Goal: Task Accomplishment & Management: Complete application form

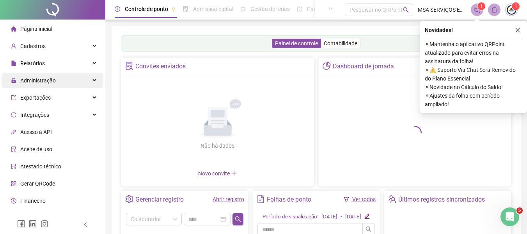
click at [73, 77] on div "Administração" at bounding box center [53, 81] width 102 height 16
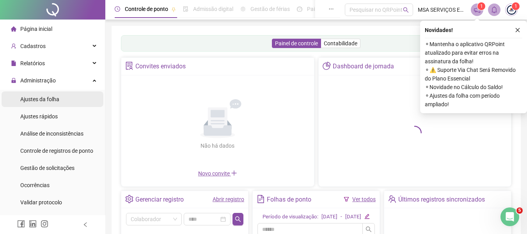
click at [57, 99] on span "Ajustes da folha" at bounding box center [39, 99] width 39 height 6
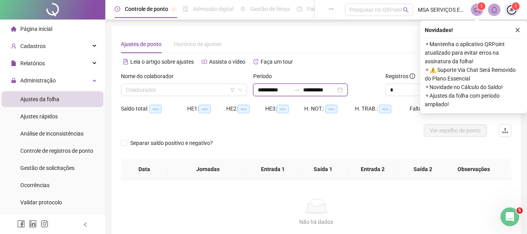
click at [316, 90] on input "**********" at bounding box center [319, 89] width 33 height 9
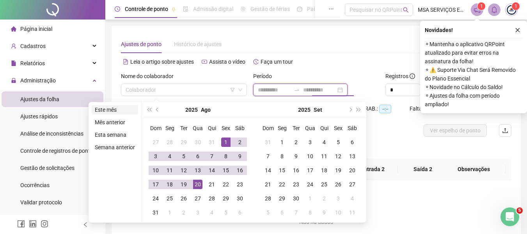
type input "**********"
click at [107, 109] on li "Este mês" at bounding box center [115, 109] width 46 height 9
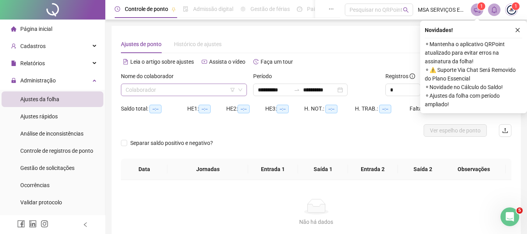
click at [196, 92] on input "search" at bounding box center [181, 90] width 110 height 12
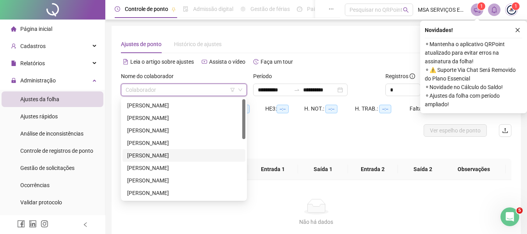
scroll to position [150, 0]
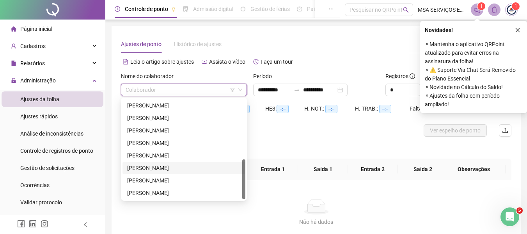
click at [186, 168] on div "[PERSON_NAME]" at bounding box center [183, 167] width 113 height 9
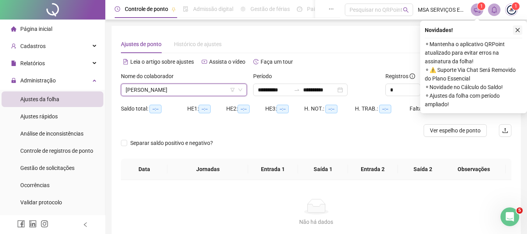
click at [518, 28] on icon "close" at bounding box center [517, 29] width 5 height 5
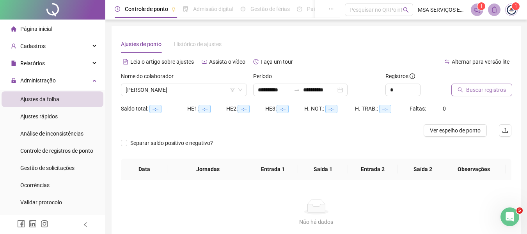
click at [473, 89] on span "Buscar registros" at bounding box center [486, 89] width 40 height 9
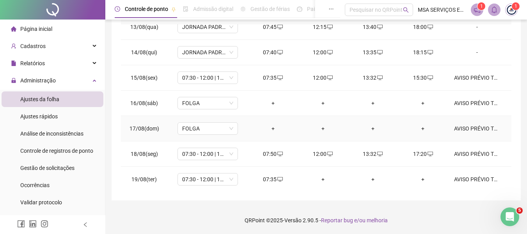
scroll to position [340, 0]
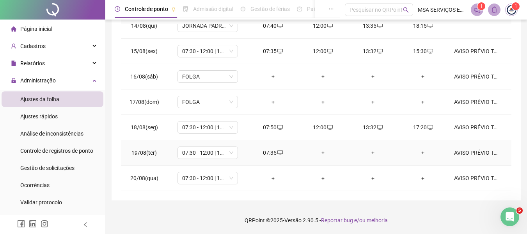
click at [317, 151] on div "+" at bounding box center [322, 152] width 37 height 9
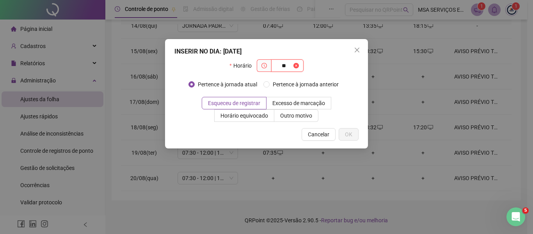
type input "*"
type input "*****"
click at [301, 113] on span "Outro motivo" at bounding box center [296, 115] width 32 height 6
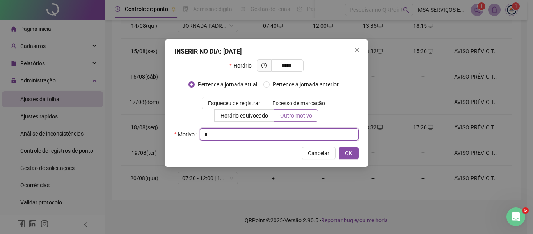
type input "*"
click at [339, 147] on button "OK" at bounding box center [349, 153] width 20 height 12
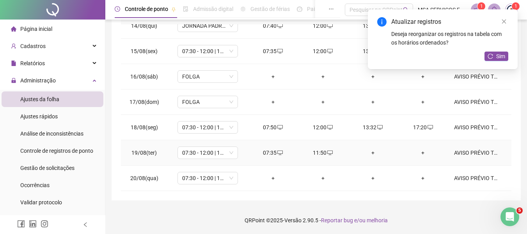
click at [372, 153] on div "+" at bounding box center [372, 152] width 37 height 9
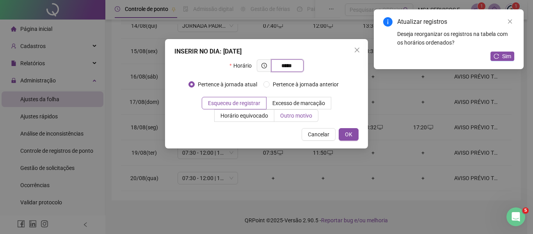
type input "*****"
click at [299, 116] on span "Outro motivo" at bounding box center [296, 115] width 32 height 6
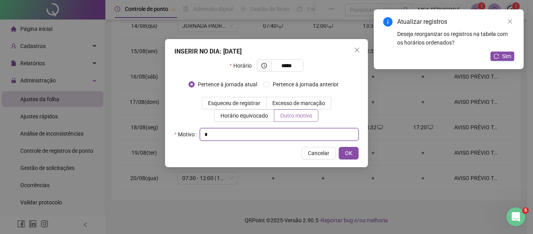
type input "*"
click at [339, 147] on button "OK" at bounding box center [349, 153] width 20 height 12
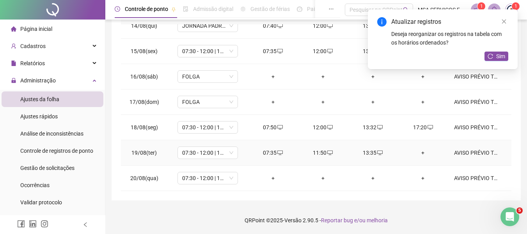
click at [415, 151] on div "+" at bounding box center [422, 152] width 37 height 9
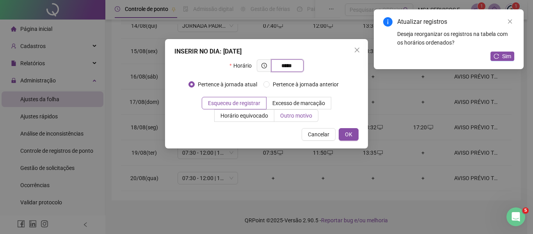
type input "*****"
click at [300, 113] on span "Outro motivo" at bounding box center [296, 115] width 32 height 6
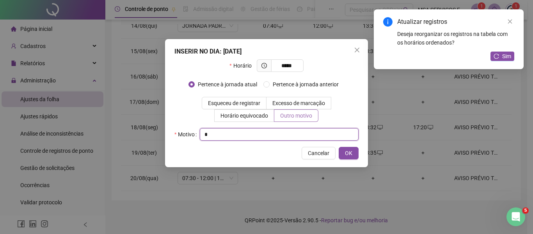
type input "*"
click at [339, 147] on button "OK" at bounding box center [349, 153] width 20 height 12
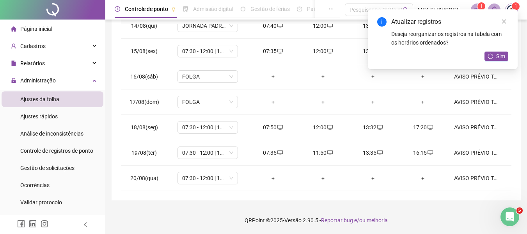
click at [507, 57] on button "Sim" at bounding box center [496, 55] width 24 height 9
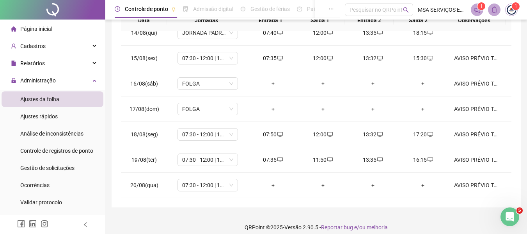
scroll to position [165, 0]
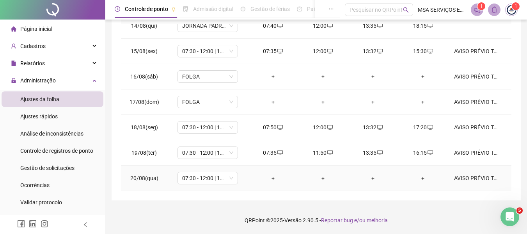
click at [272, 179] on div "+" at bounding box center [272, 178] width 37 height 9
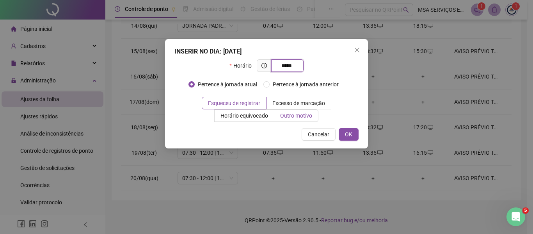
type input "*****"
click at [300, 119] on label "Outro motivo" at bounding box center [296, 115] width 44 height 12
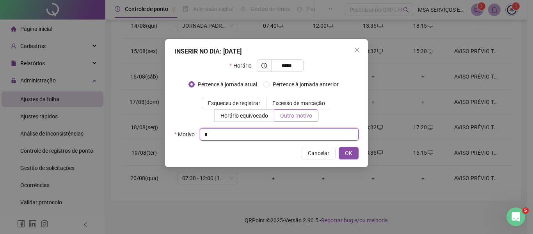
type input "*"
click at [339, 147] on button "OK" at bounding box center [349, 153] width 20 height 12
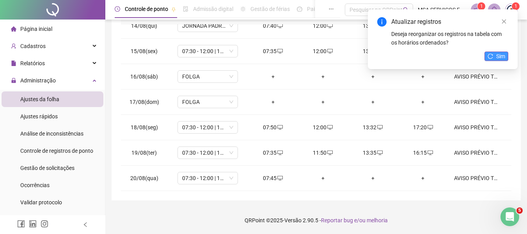
click at [504, 59] on span "Sim" at bounding box center [500, 56] width 9 height 9
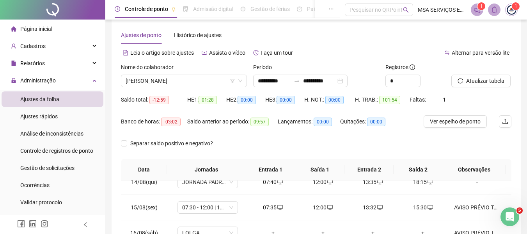
scroll to position [0, 0]
